Goal: Transaction & Acquisition: Obtain resource

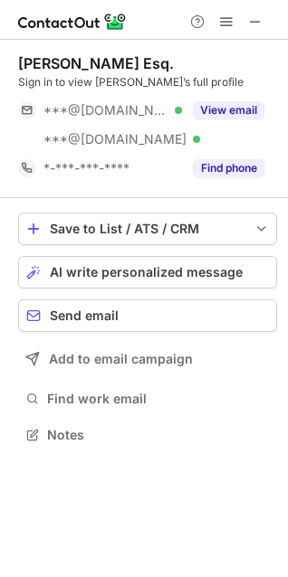
scroll to position [422, 288]
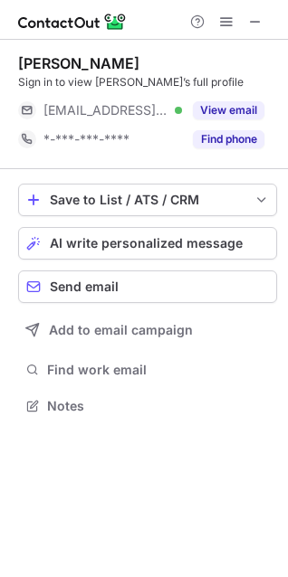
scroll to position [8, 8]
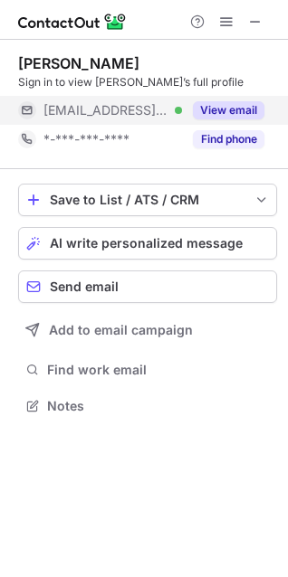
click at [218, 107] on button "View email" at bounding box center [228, 110] width 71 height 18
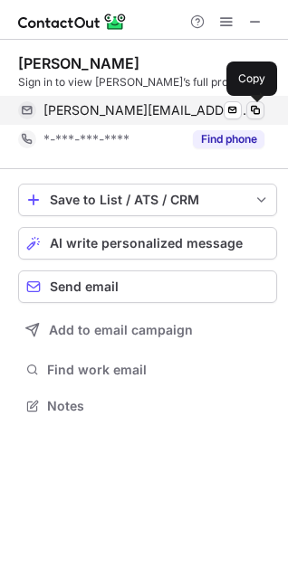
click at [251, 110] on span at bounding box center [255, 110] width 14 height 14
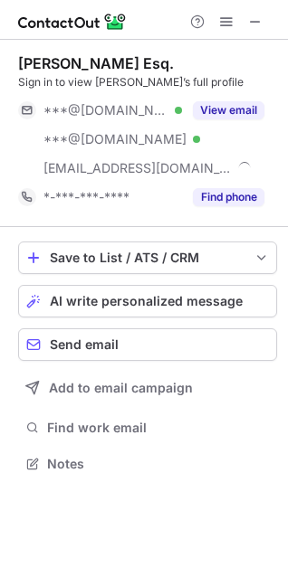
scroll to position [450, 288]
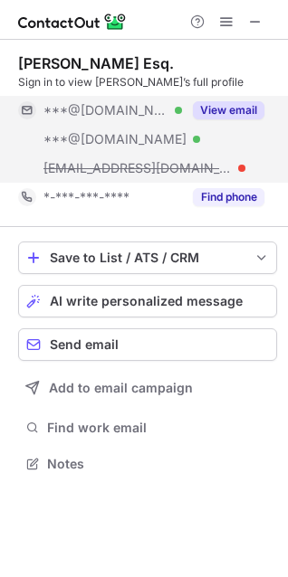
click at [232, 109] on button "View email" at bounding box center [228, 110] width 71 height 18
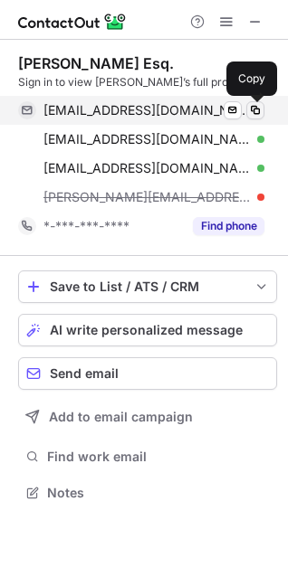
click at [252, 114] on span at bounding box center [255, 110] width 14 height 14
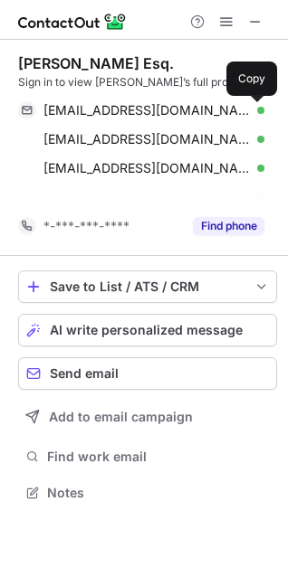
scroll to position [450, 288]
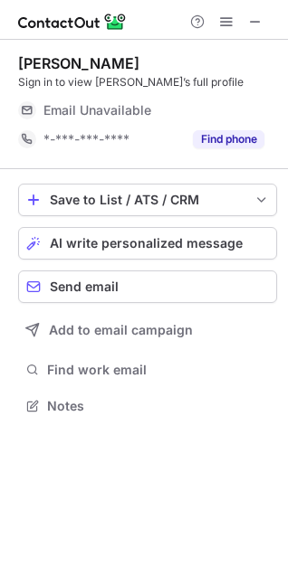
scroll to position [8, 8]
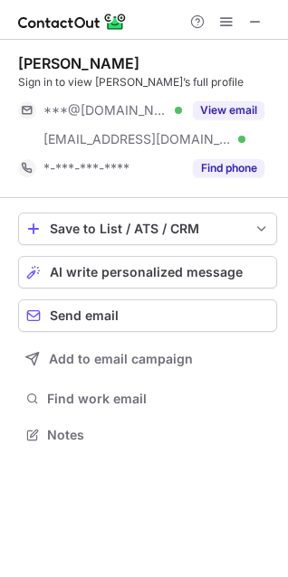
scroll to position [422, 288]
